Goal: Task Accomplishment & Management: Complete application form

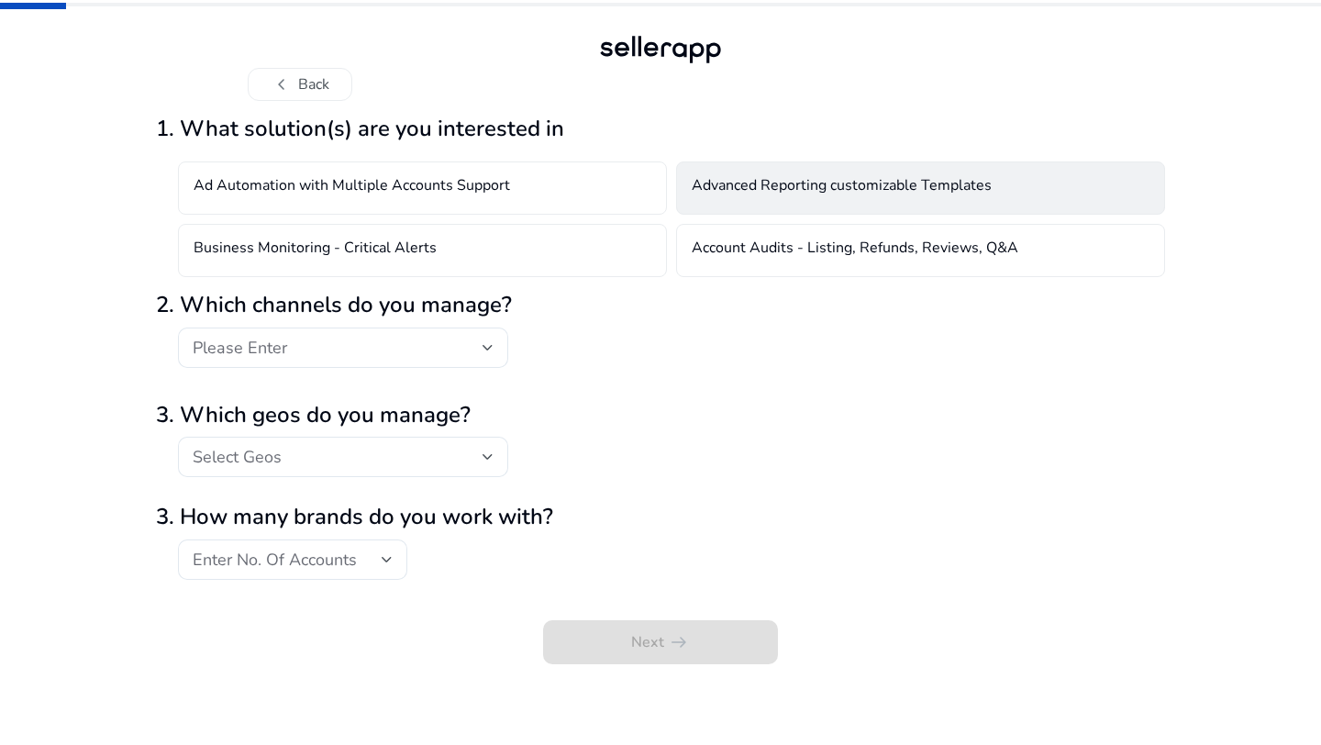
click at [785, 190] on h4 "Advanced Reporting customizable Templates" at bounding box center [842, 188] width 300 height 22
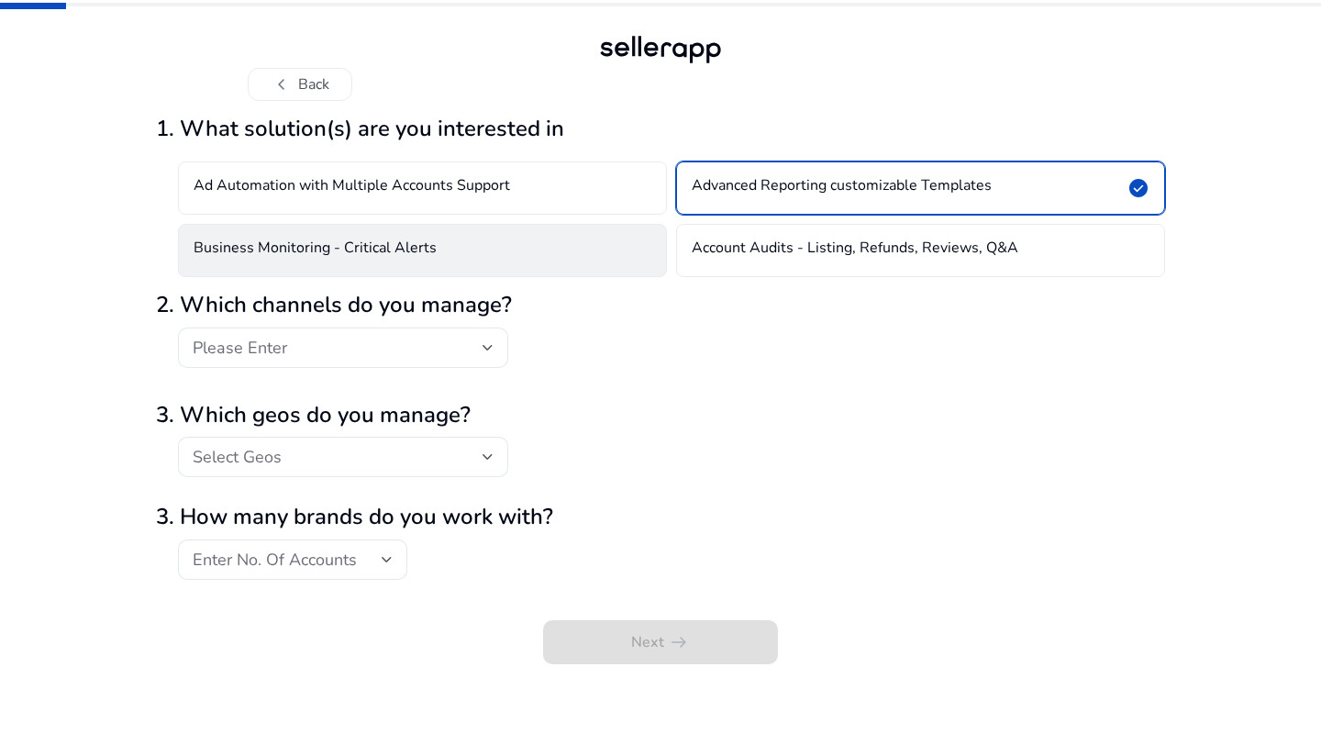
click at [612, 256] on div "Business Monitoring - Critical Alerts" at bounding box center [422, 250] width 489 height 53
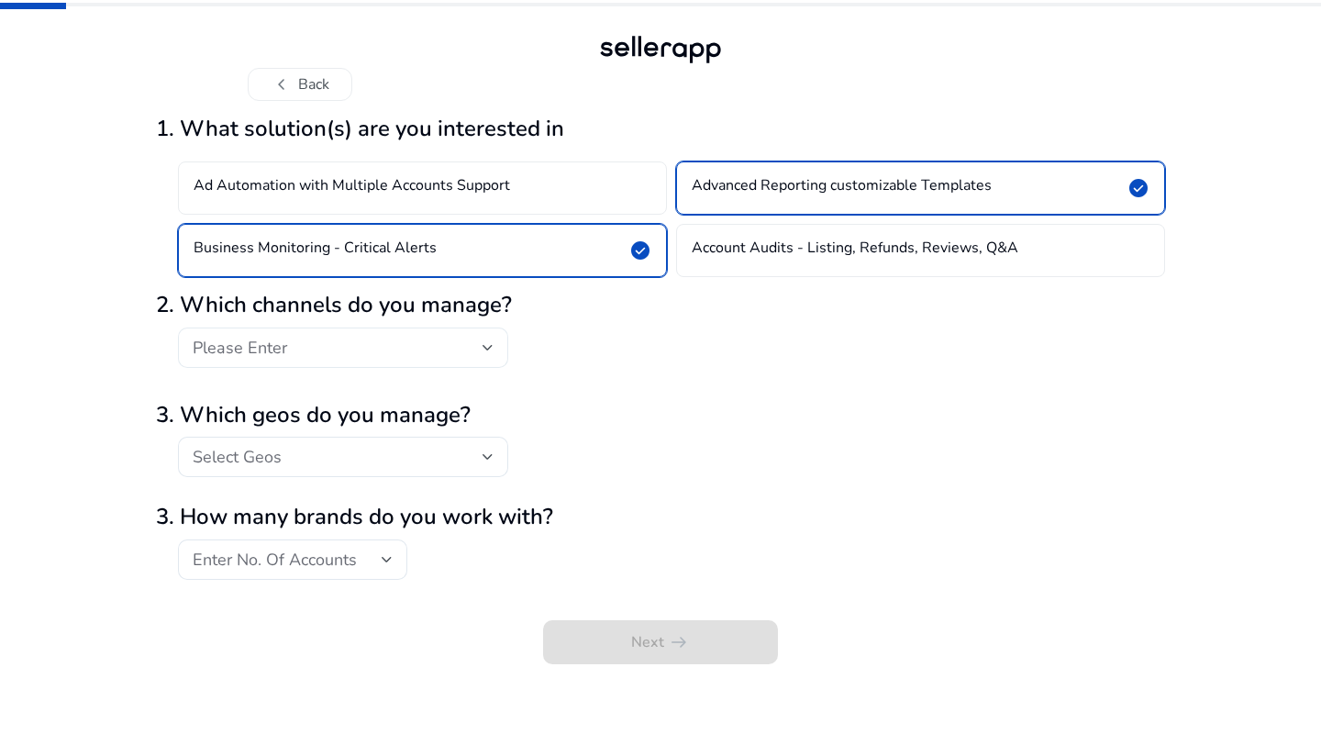
click at [399, 352] on div "Please Enter" at bounding box center [338, 348] width 290 height 20
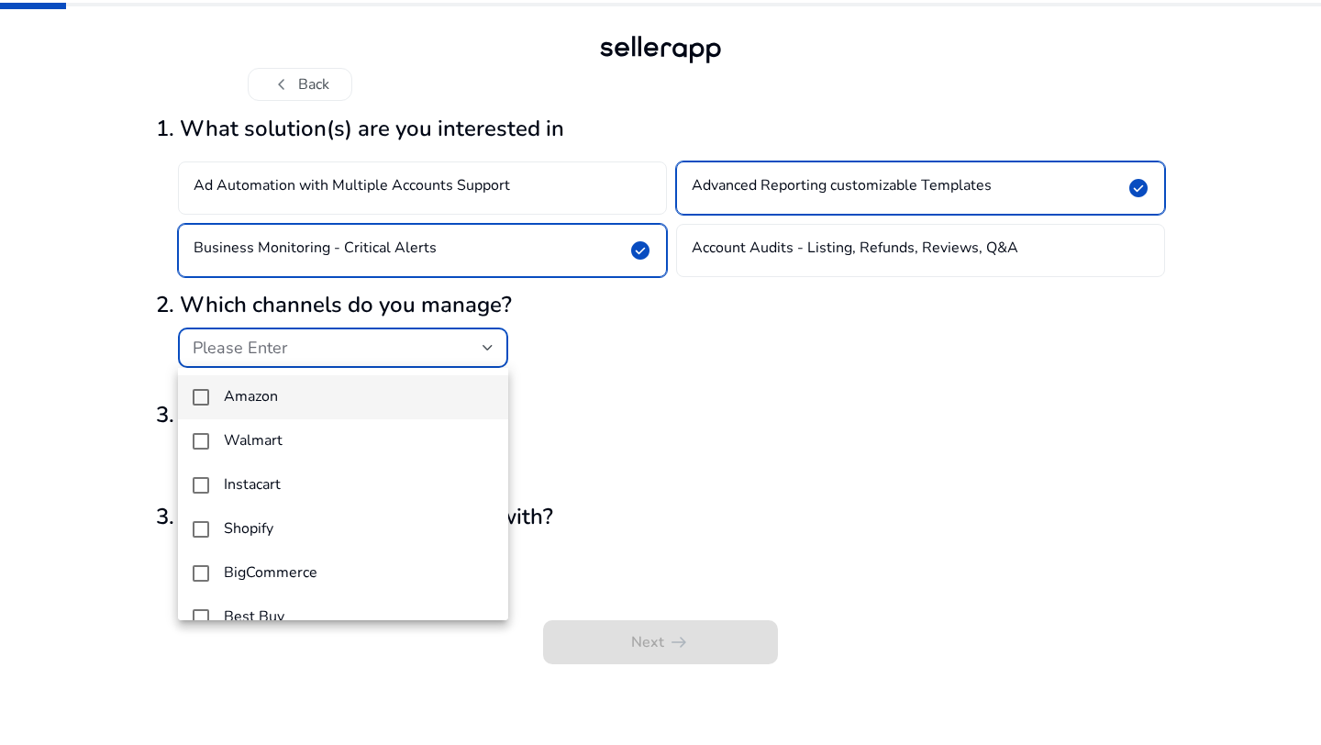
click at [204, 400] on mat-pseudo-checkbox at bounding box center [201, 397] width 17 height 17
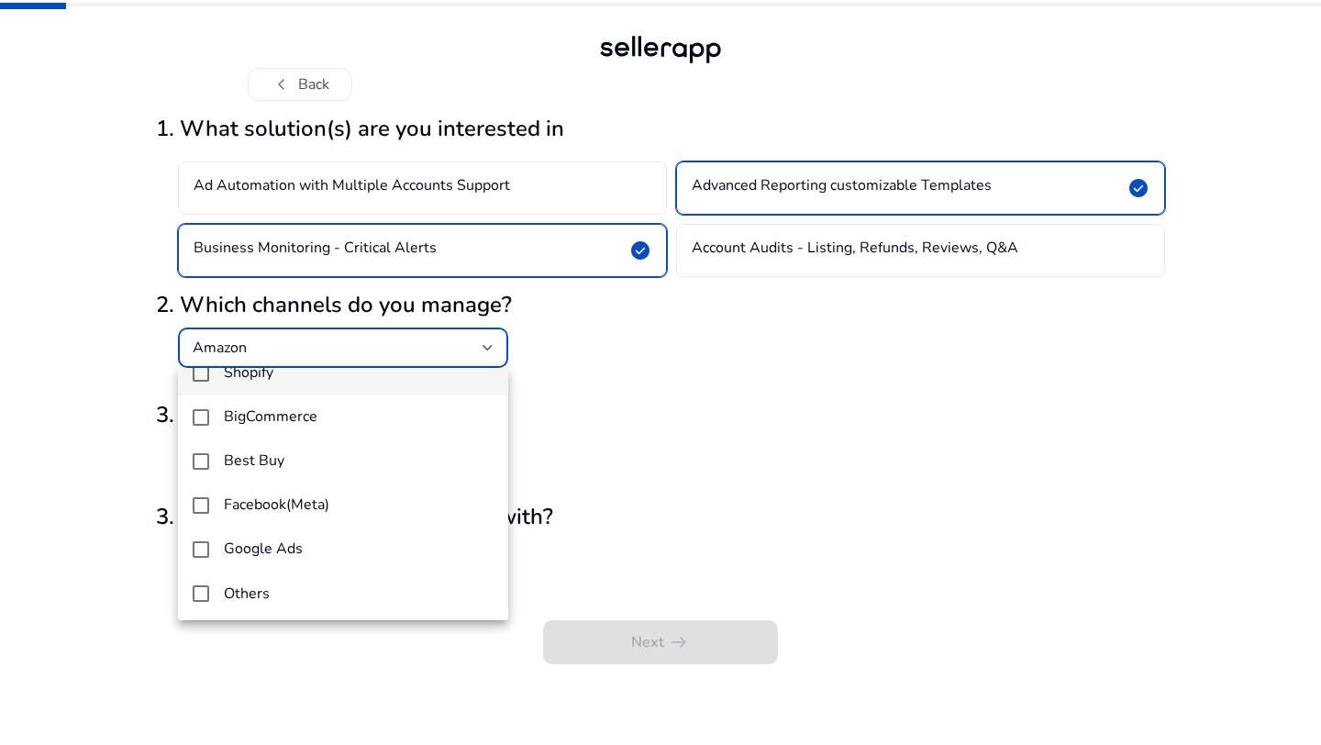
scroll to position [159, 0]
click at [591, 419] on div at bounding box center [660, 372] width 1321 height 745
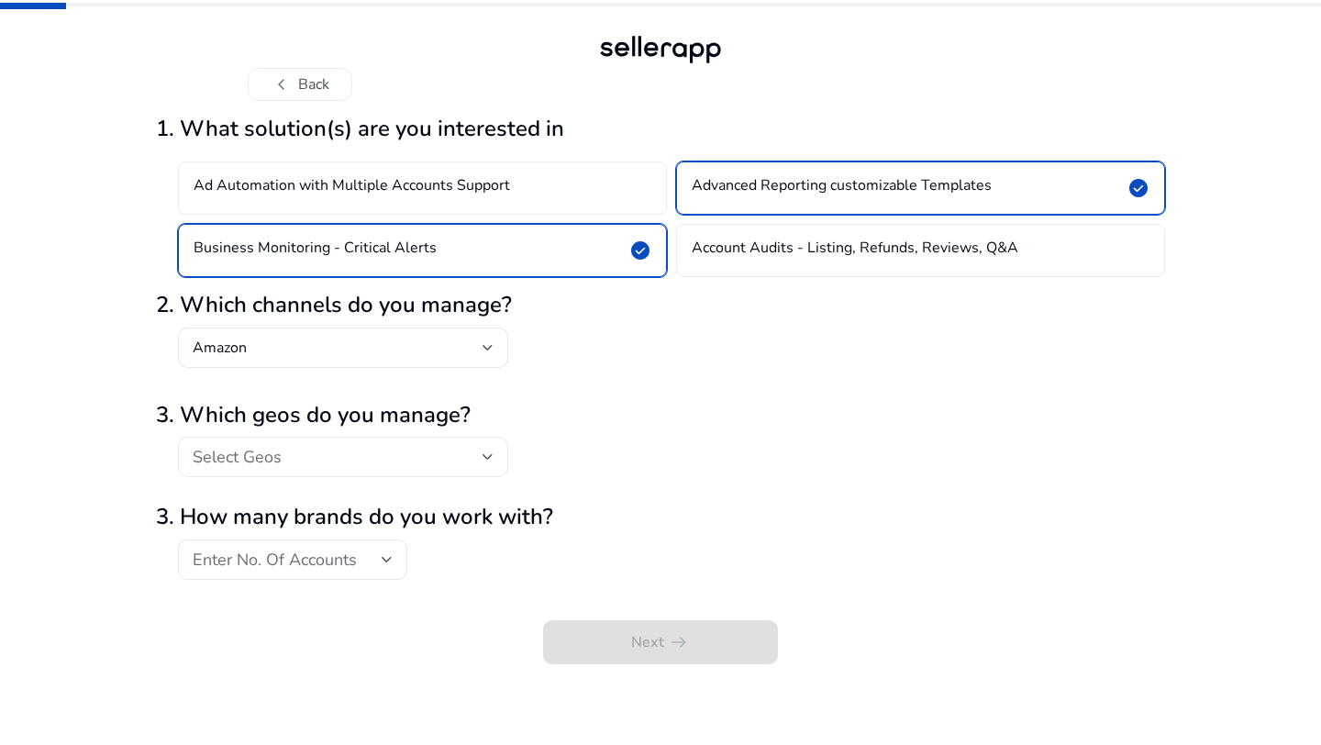
click at [386, 455] on div "Select Geos" at bounding box center [338, 457] width 290 height 20
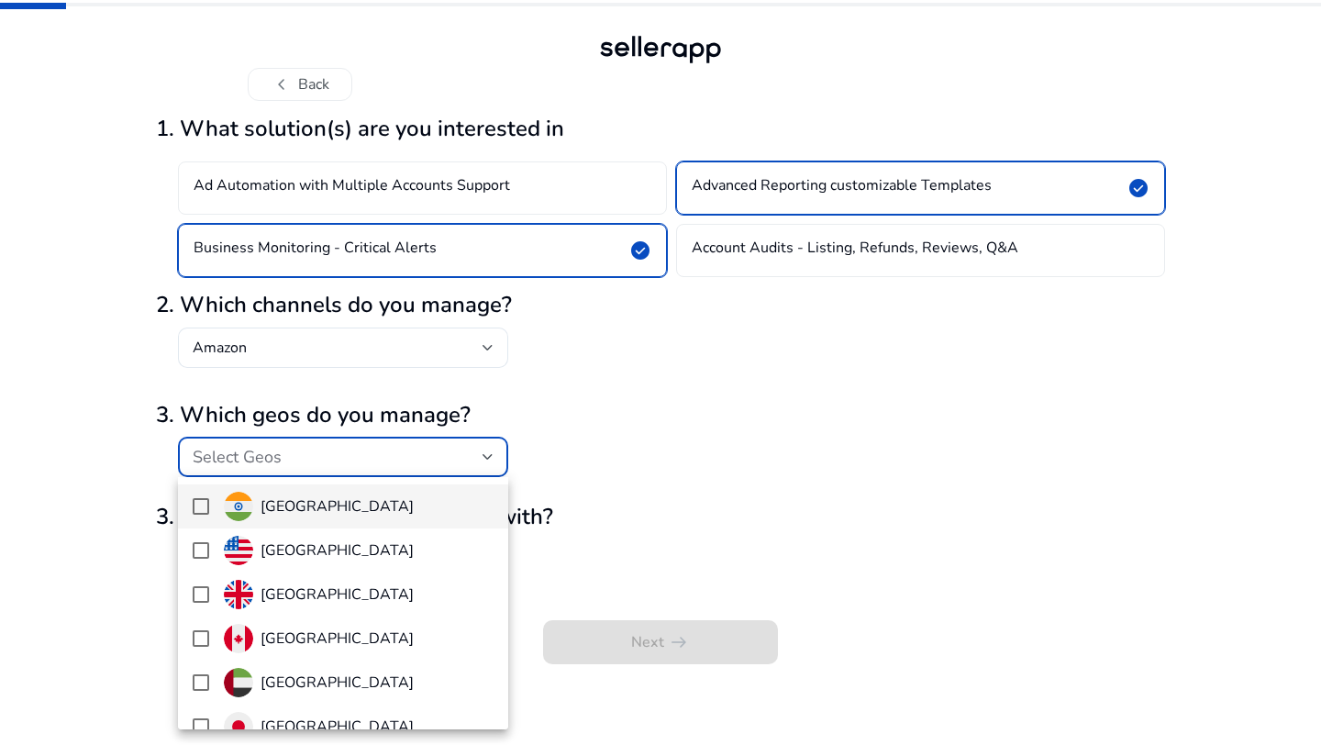
click at [349, 503] on span "[GEOGRAPHIC_DATA]" at bounding box center [359, 506] width 270 height 29
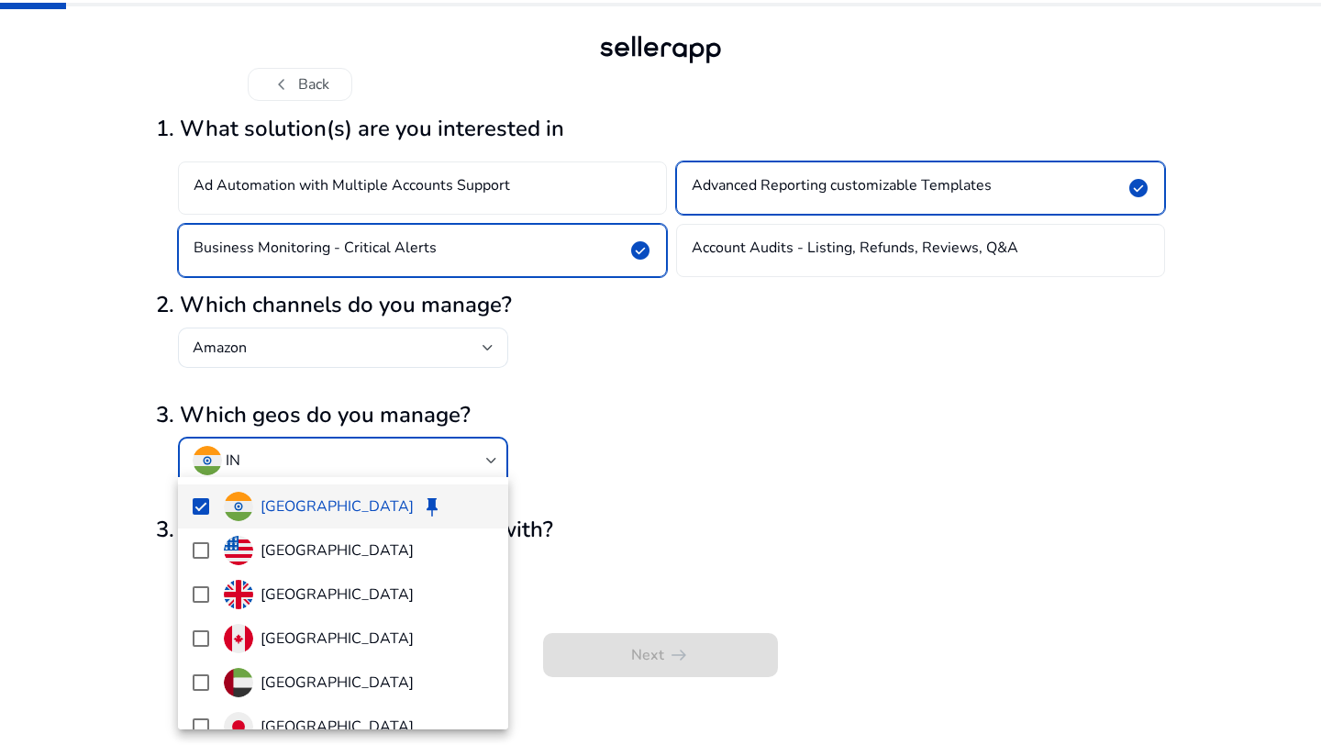
click at [564, 489] on div at bounding box center [660, 372] width 1321 height 745
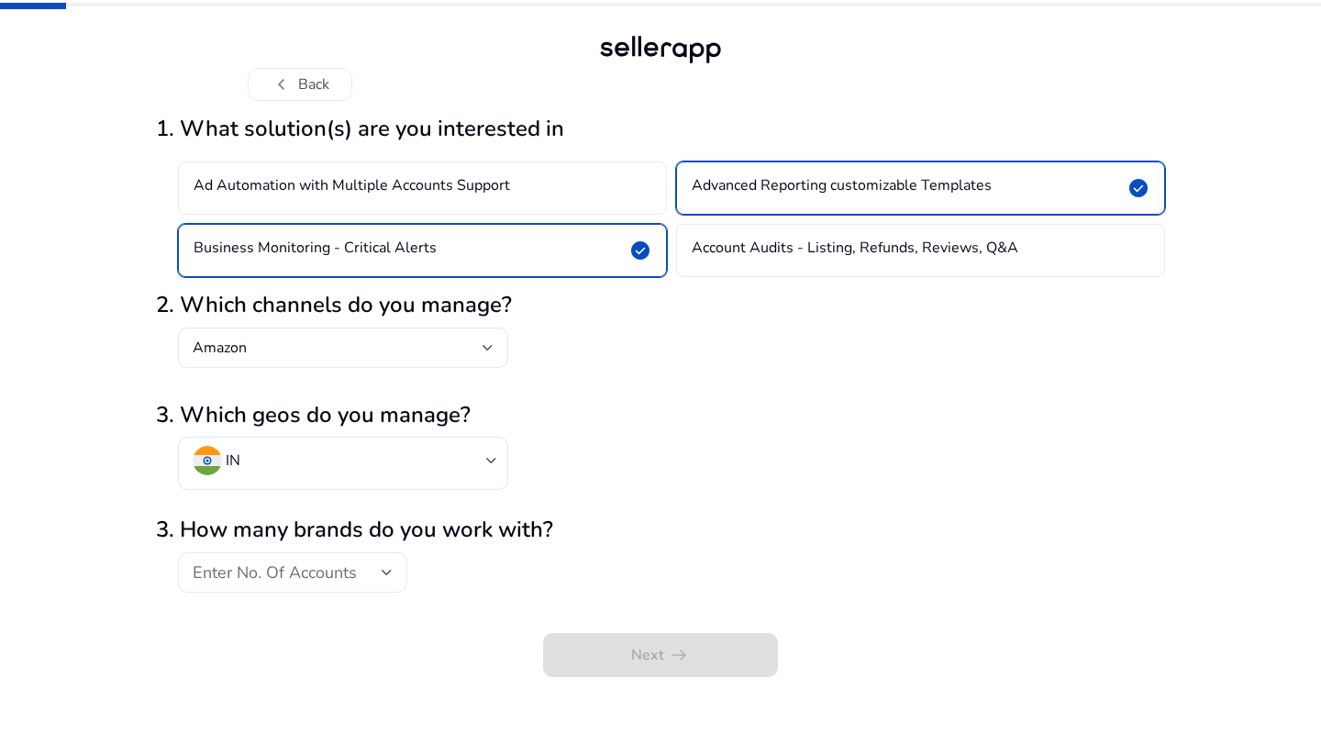
click at [361, 573] on div "Enter No. Of Accounts" at bounding box center [287, 572] width 189 height 20
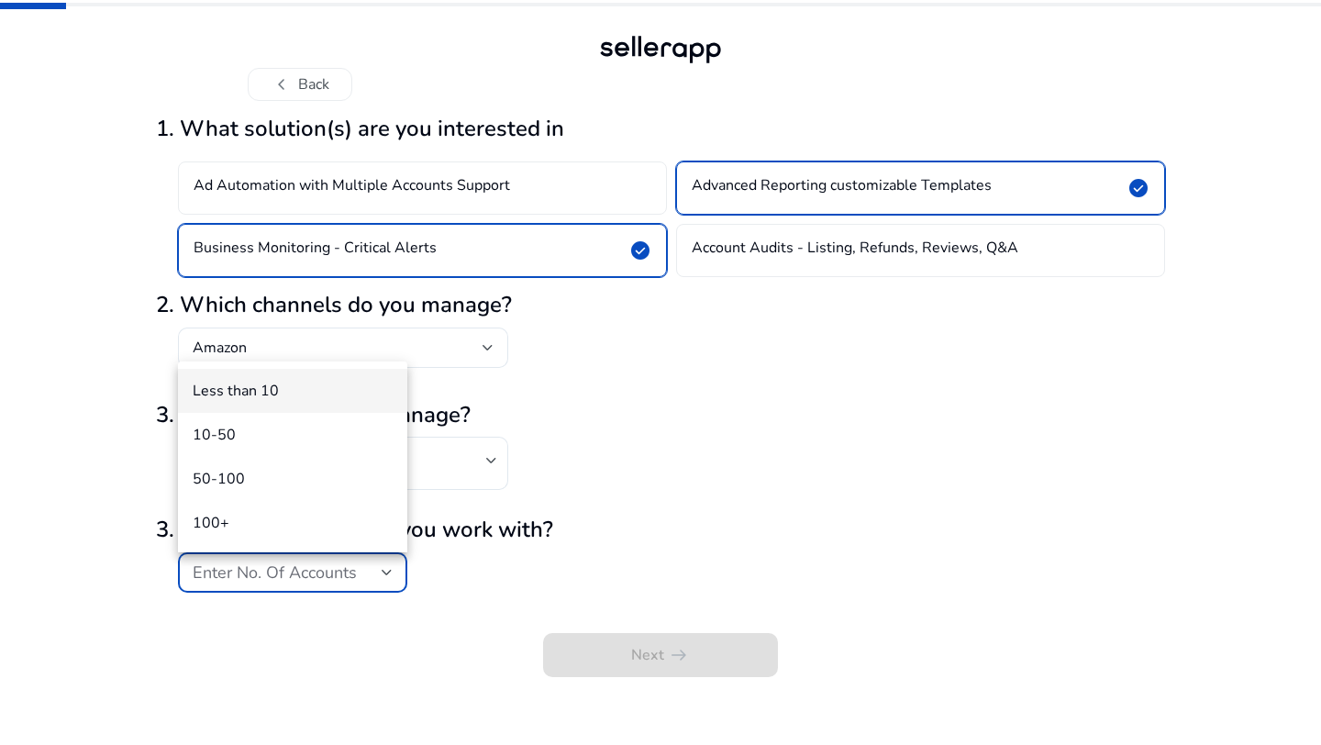
click at [358, 396] on span "Less than 10" at bounding box center [293, 391] width 200 height 20
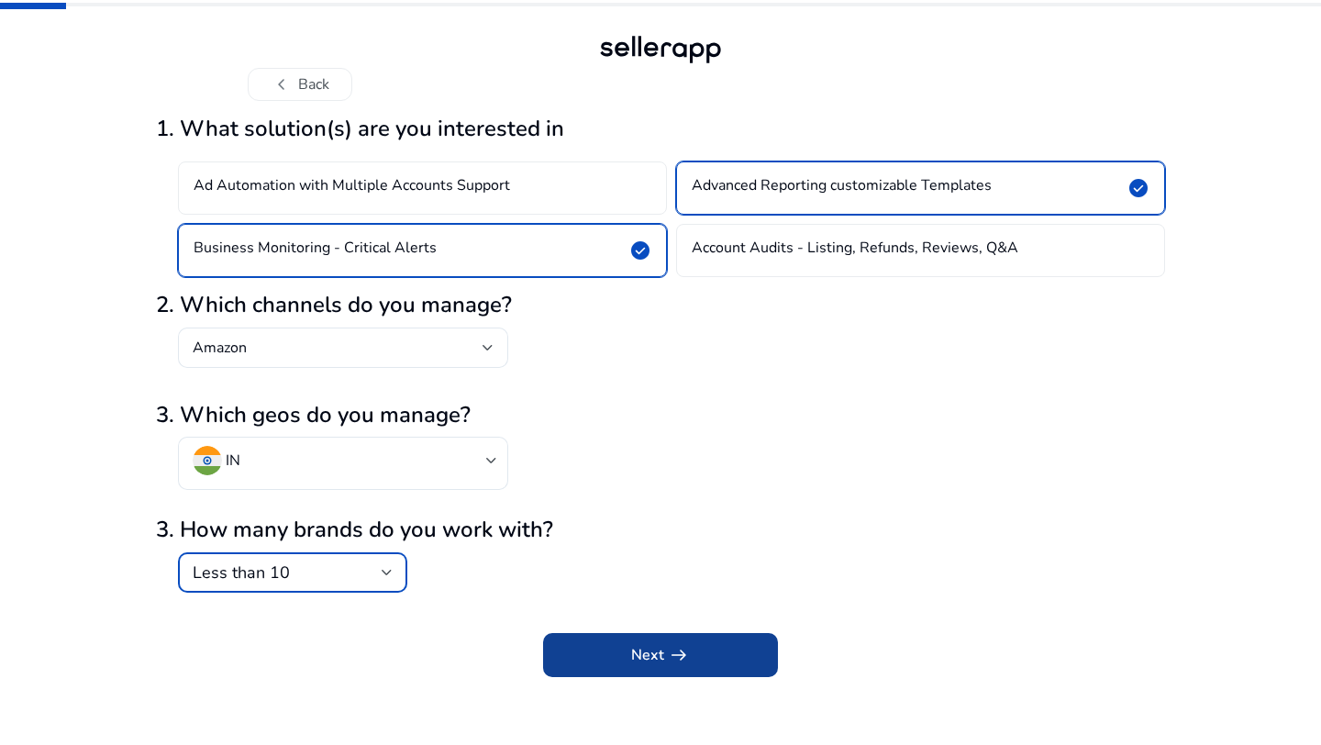
click at [694, 647] on span "submit" at bounding box center [660, 655] width 235 height 44
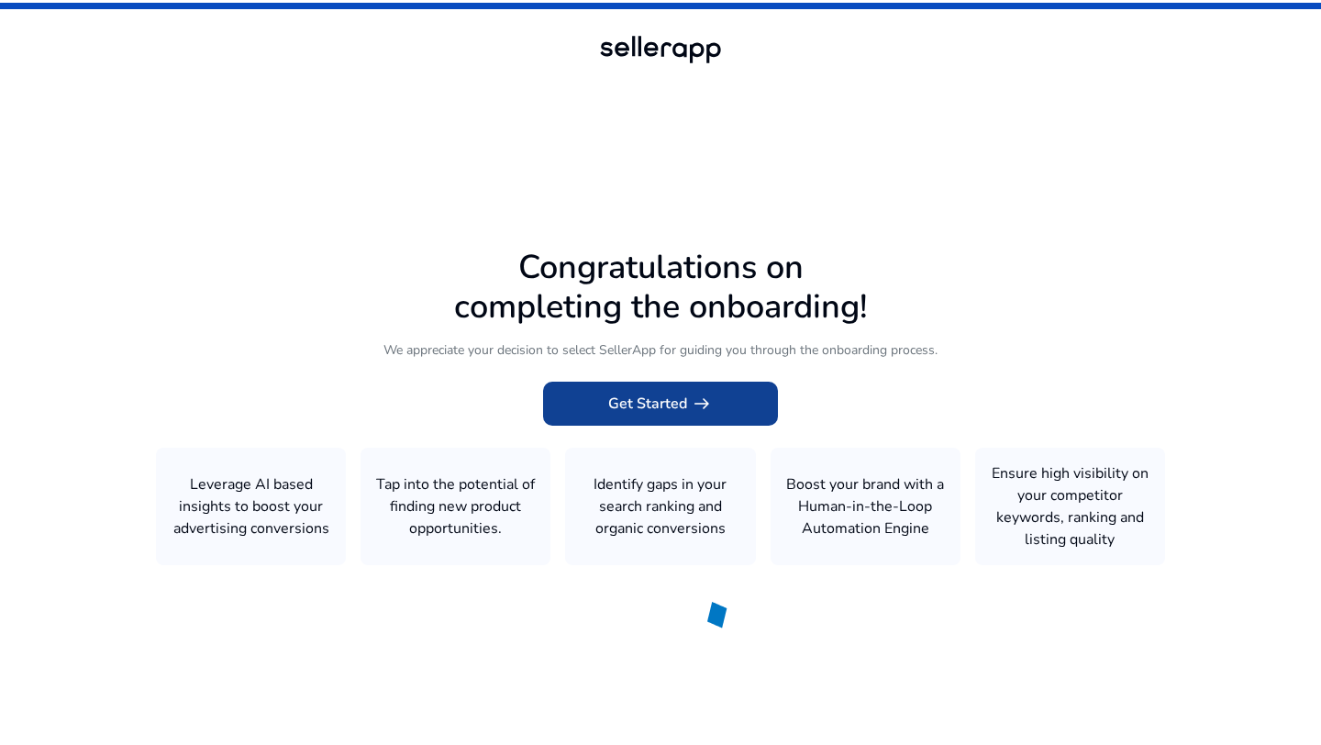
click at [703, 406] on span "arrow_right_alt" at bounding box center [702, 404] width 22 height 22
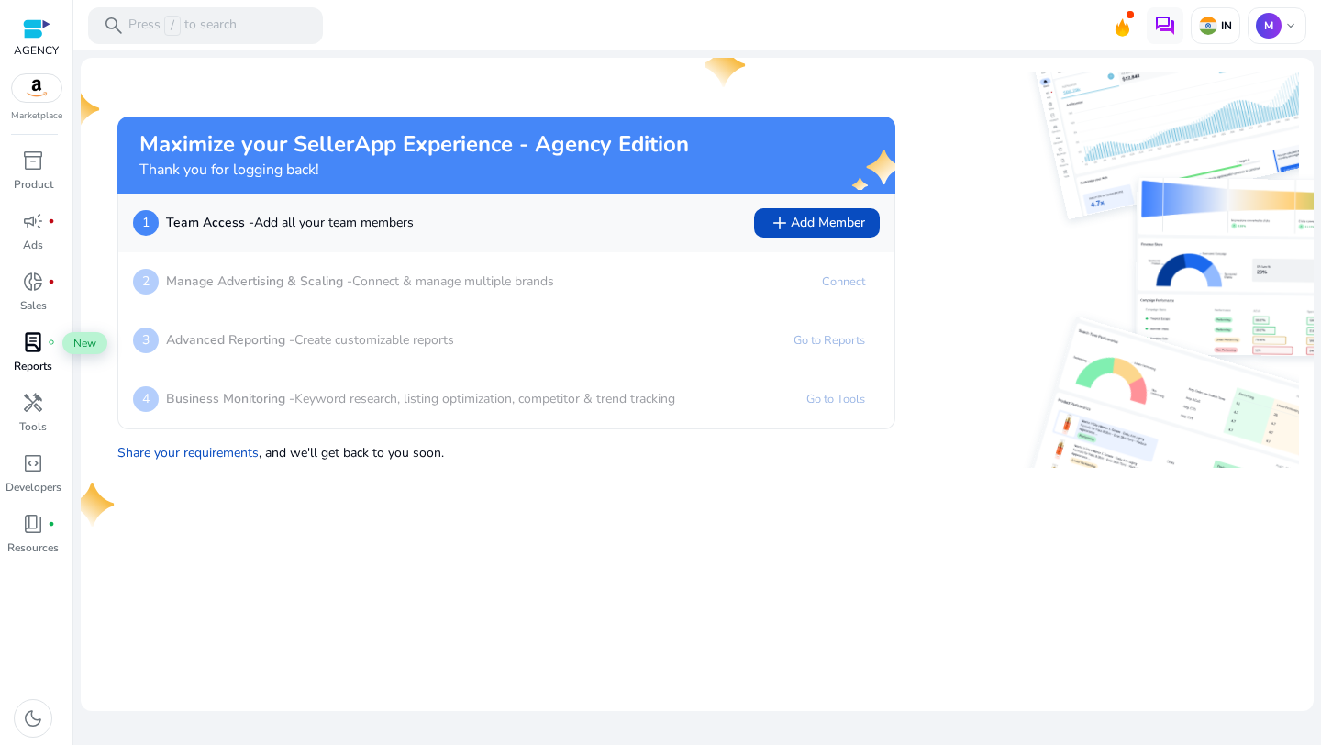
click at [35, 345] on span "lab_profile" at bounding box center [33, 342] width 22 height 22
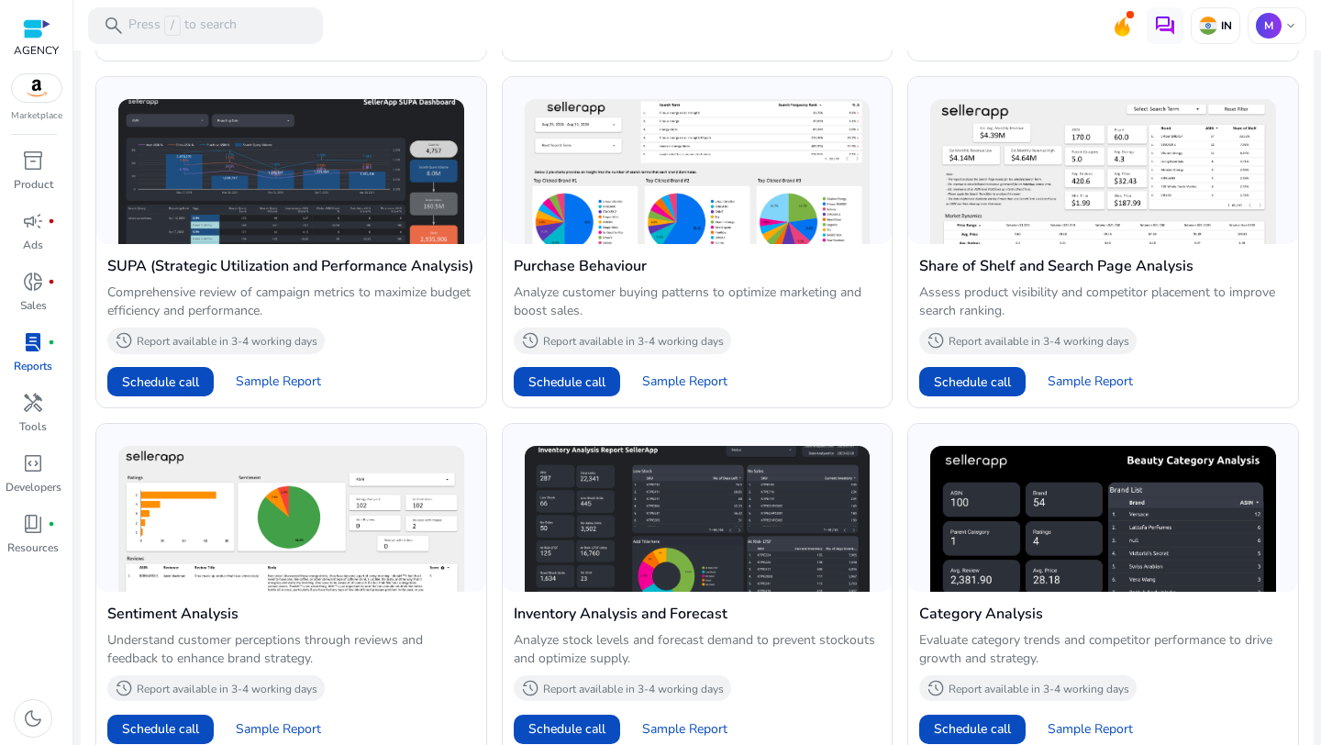
scroll to position [1264, 0]
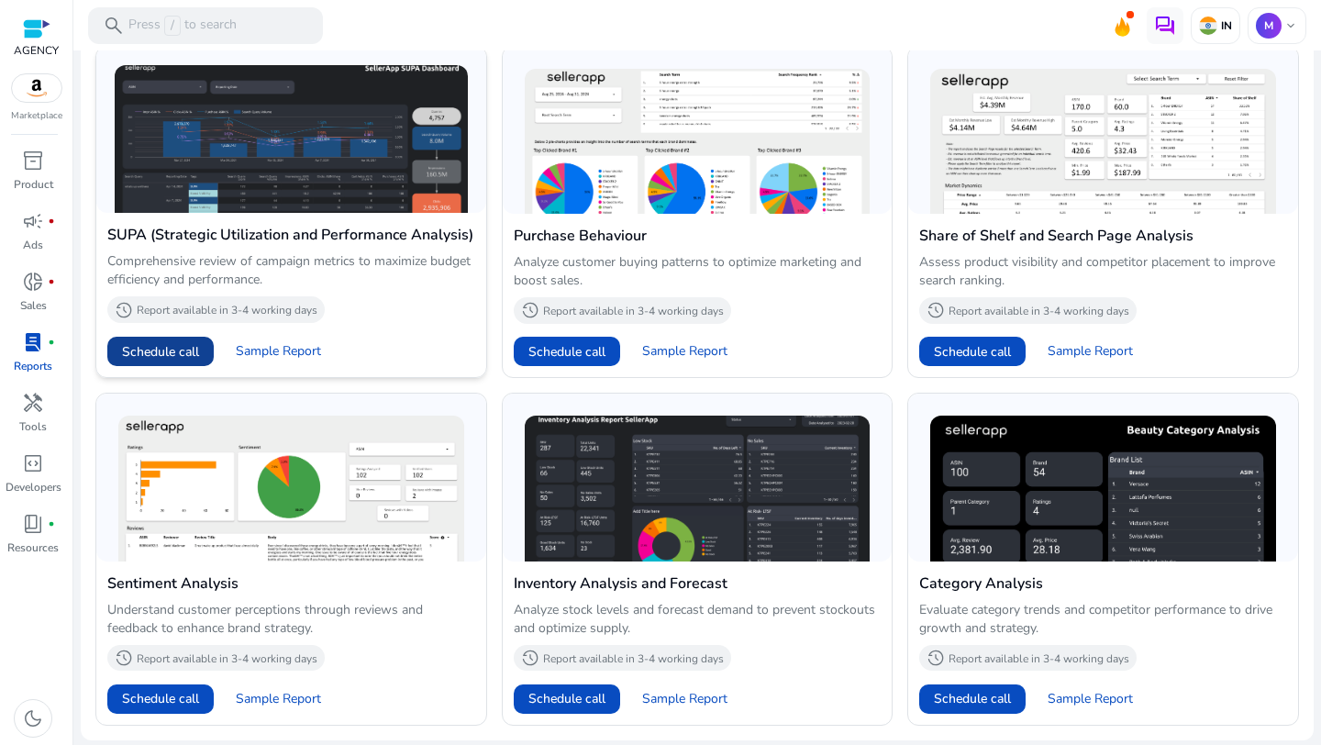
click at [195, 356] on span "Schedule call" at bounding box center [160, 351] width 77 height 19
